Goal: Find specific page/section: Find specific page/section

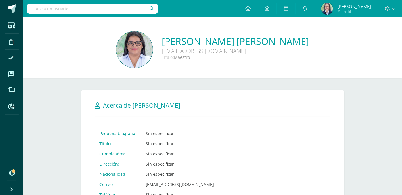
click at [98, 4] on input "text" at bounding box center [92, 9] width 131 height 10
type input "gomez luna"
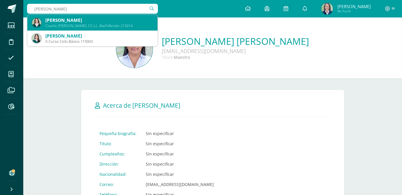
click at [79, 24] on div "Cuarto Bach. CC.LL. Bachillerato 213014" at bounding box center [99, 25] width 108 height 5
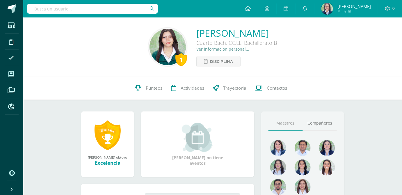
click at [196, 51] on link "Ver información personal..." at bounding box center [222, 49] width 53 height 6
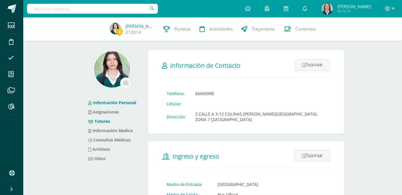
click at [101, 119] on link "Tutores" at bounding box center [99, 121] width 22 height 6
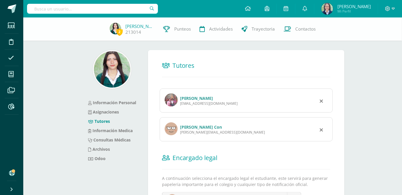
click at [197, 124] on link "[PERSON_NAME] Con" at bounding box center [201, 127] width 42 height 6
